Goal: Find specific page/section: Find specific page/section

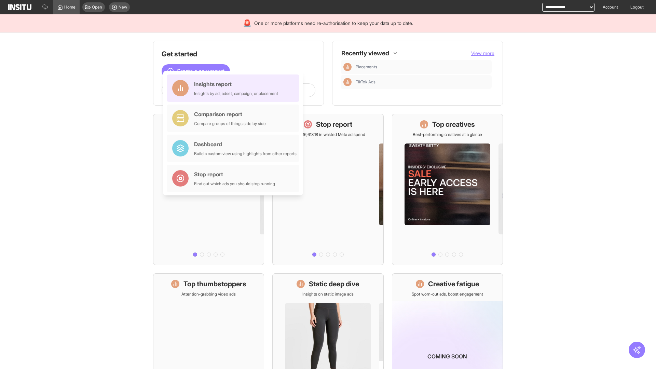
click at [235, 88] on div "Insights report Insights by ad, adset, campaign, or placement" at bounding box center [236, 88] width 84 height 16
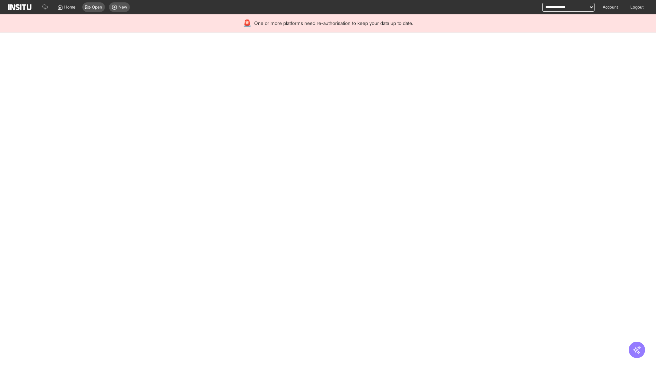
select select "**"
